Goal: Task Accomplishment & Management: Use online tool/utility

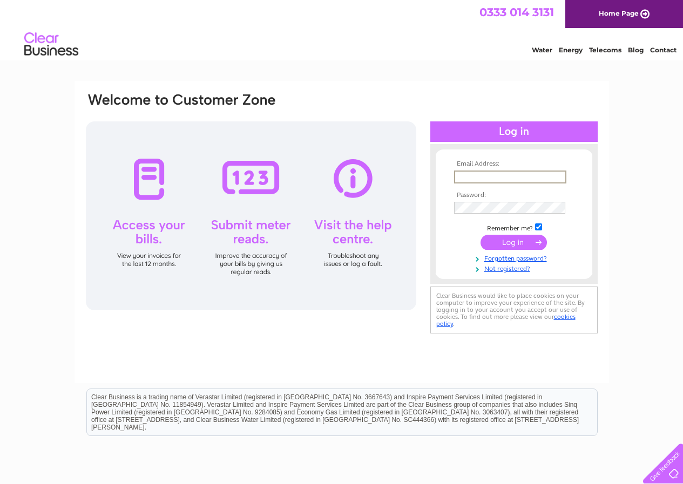
click at [495, 176] on input "text" at bounding box center [510, 177] width 112 height 13
type input "[PERSON_NAME][EMAIL_ADDRESS][DOMAIN_NAME]"
click at [480, 235] on input "submit" at bounding box center [513, 242] width 66 height 15
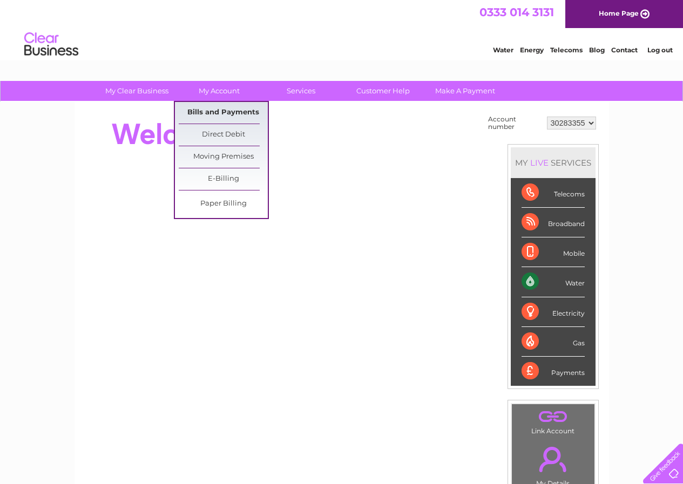
click at [203, 110] on link "Bills and Payments" at bounding box center [223, 113] width 89 height 22
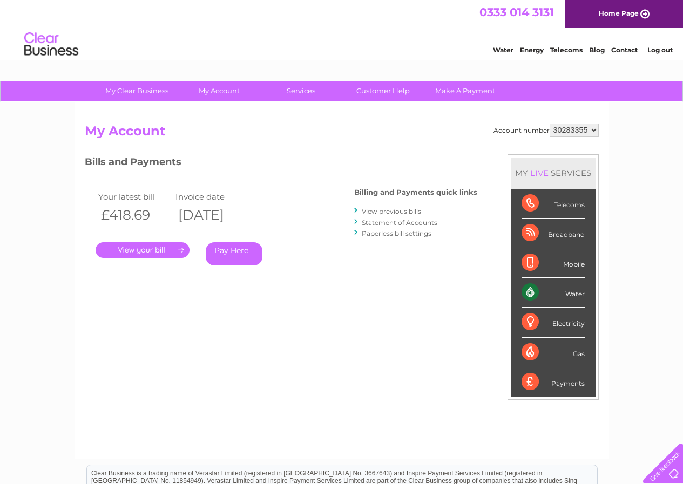
click at [501, 55] on div "Water Energy Telecoms Blog Contact Log out" at bounding box center [577, 46] width 212 height 22
click at [501, 49] on link "Water" at bounding box center [503, 50] width 21 height 8
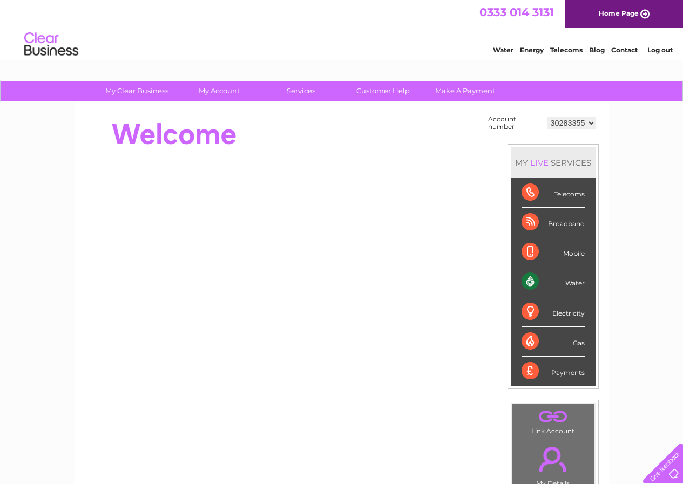
click at [501, 49] on link "Water" at bounding box center [503, 50] width 21 height 8
click at [567, 284] on div "Water" at bounding box center [552, 282] width 63 height 30
click at [534, 285] on div "Water" at bounding box center [552, 282] width 63 height 30
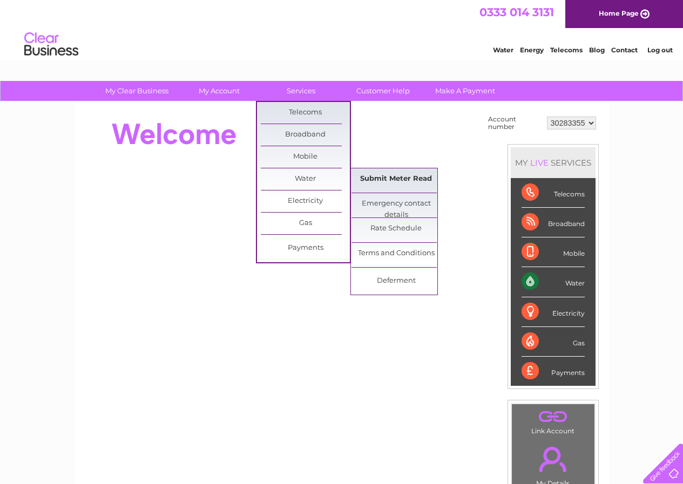
click at [385, 184] on link "Submit Meter Read" at bounding box center [395, 179] width 89 height 22
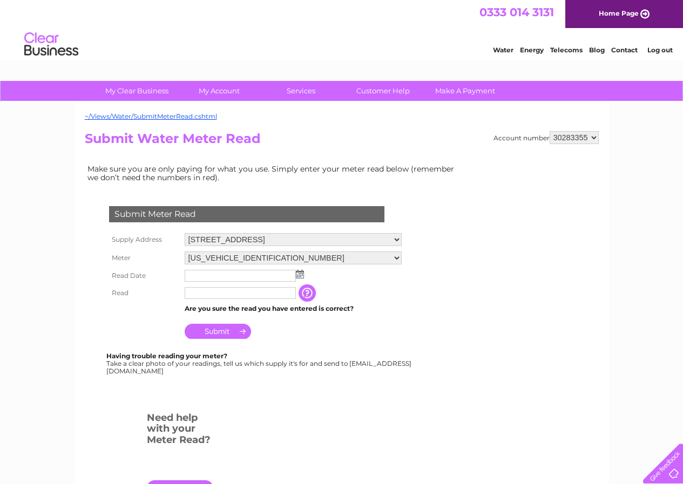
scroll to position [54, 0]
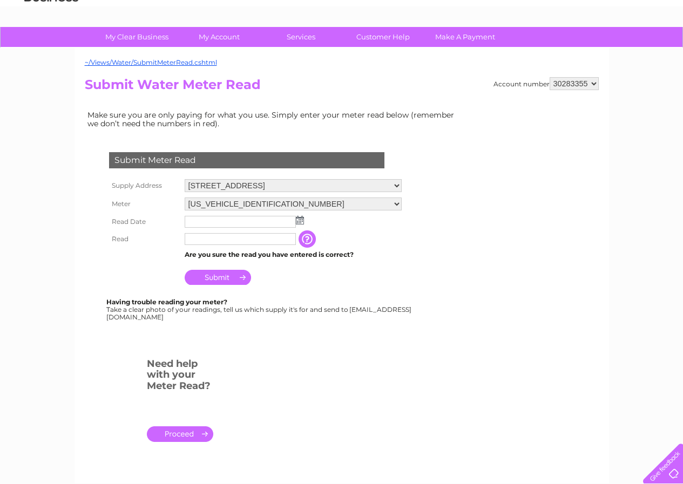
click at [298, 241] on input "button" at bounding box center [307, 238] width 19 height 17
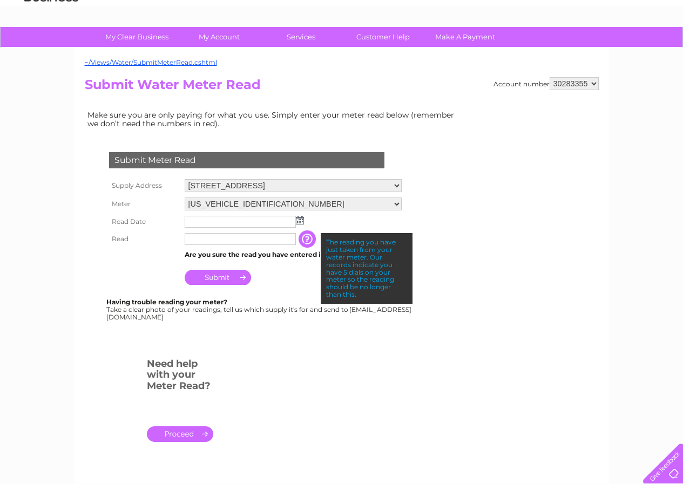
click at [298, 241] on input "button" at bounding box center [307, 238] width 19 height 17
click at [322, 221] on td at bounding box center [293, 221] width 222 height 17
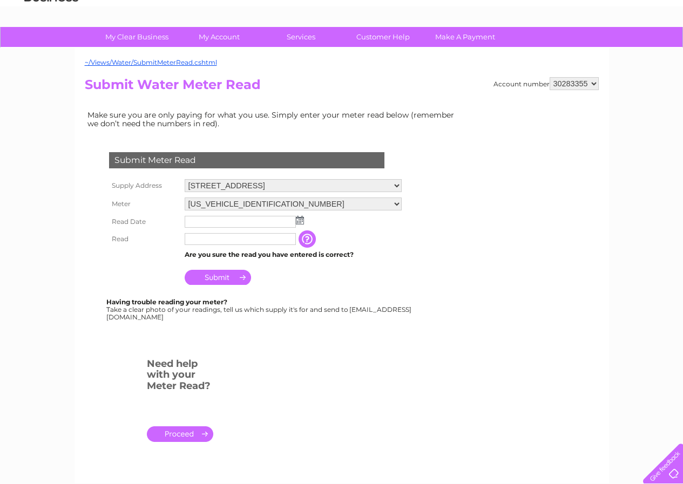
scroll to position [0, 0]
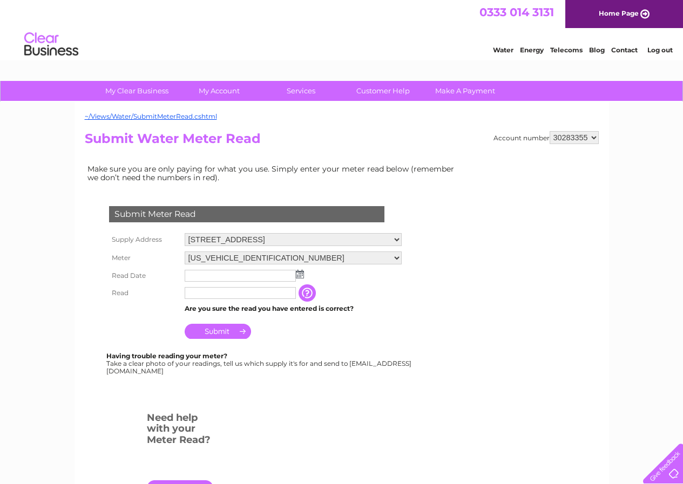
click at [212, 279] on input "text" at bounding box center [240, 276] width 111 height 12
click at [299, 278] on img at bounding box center [301, 274] width 8 height 9
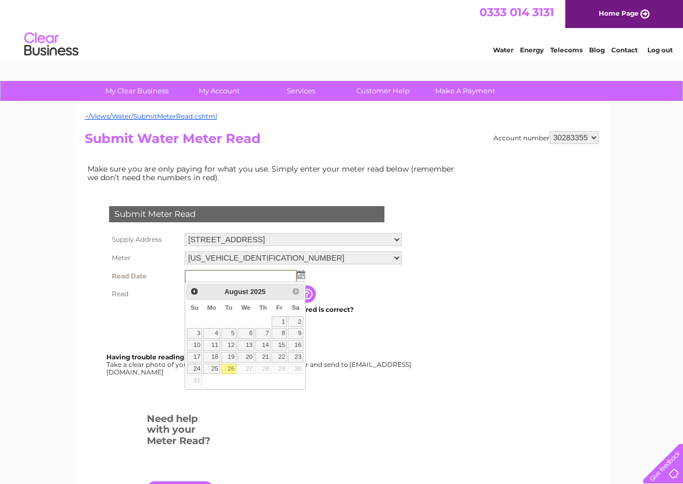
click at [230, 370] on link "26" at bounding box center [228, 369] width 15 height 11
type input "2025/08/26"
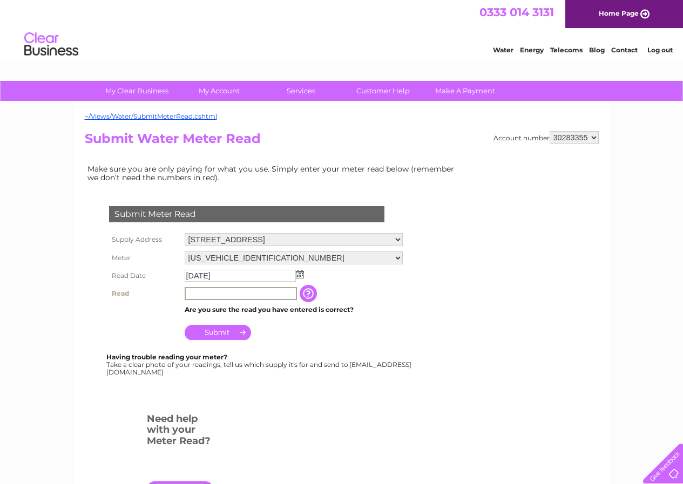
click at [222, 295] on input "text" at bounding box center [241, 293] width 112 height 13
type input "01960"
click at [277, 341] on td "Submit" at bounding box center [293, 329] width 222 height 26
click at [243, 335] on input "Submit" at bounding box center [218, 331] width 66 height 15
